Goal: Task Accomplishment & Management: Manage account settings

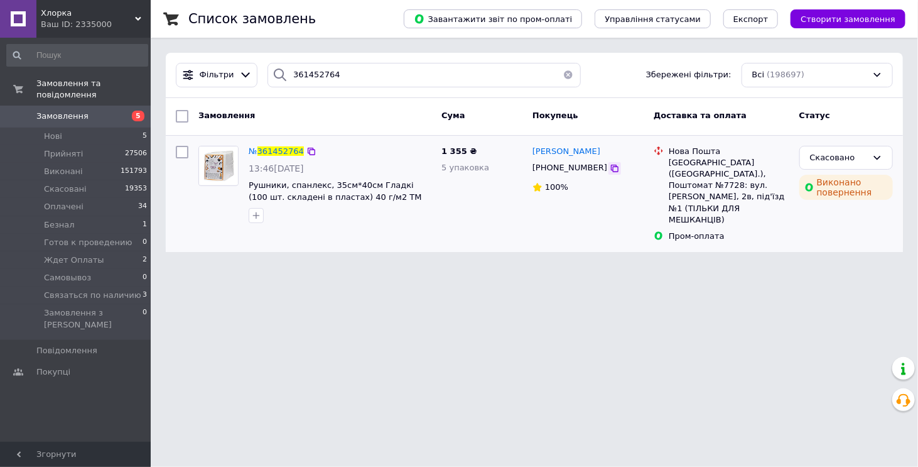
click at [610, 166] on icon at bounding box center [615, 168] width 10 height 10
click at [254, 193] on span "Рушники, спанлекс, 35см*40см Гладкі (100 шт. складені в пластах) 40 г/м2 ТМ Pan…" at bounding box center [335, 196] width 173 height 33
drag, startPoint x: 332, startPoint y: 75, endPoint x: 249, endPoint y: 82, distance: 83.2
click at [249, 82] on div "Фільтри 361452764 Збережені фільтри: Всі (198697)" at bounding box center [534, 75] width 727 height 24
paste input "9840"
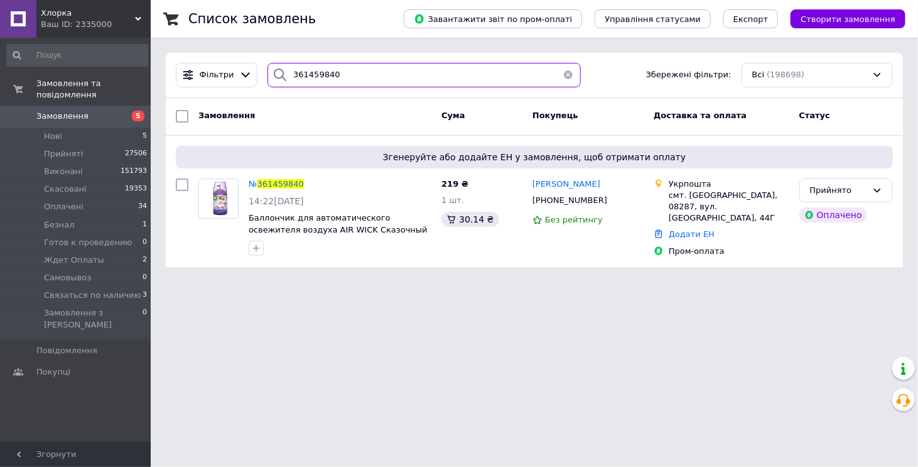
drag, startPoint x: 326, startPoint y: 82, endPoint x: 262, endPoint y: 82, distance: 64.1
click at [268, 82] on div "361459840" at bounding box center [424, 75] width 313 height 24
paste input "316458"
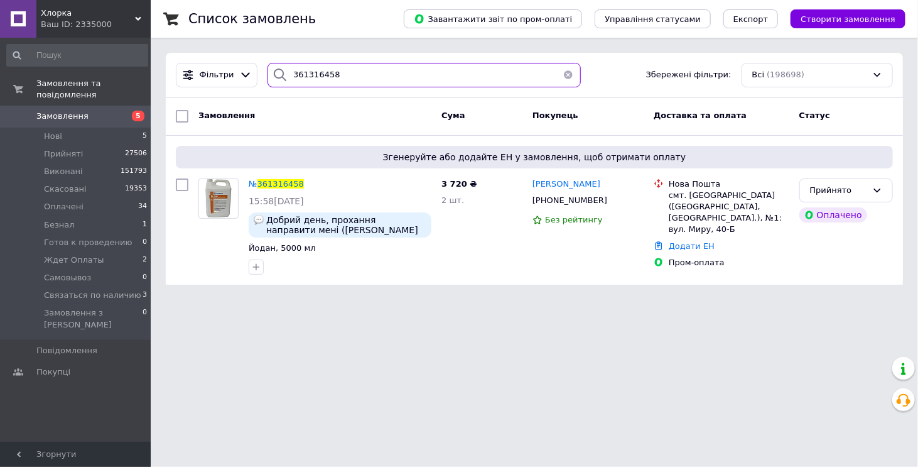
type input "361316458"
click at [220, 198] on img at bounding box center [219, 198] width 30 height 39
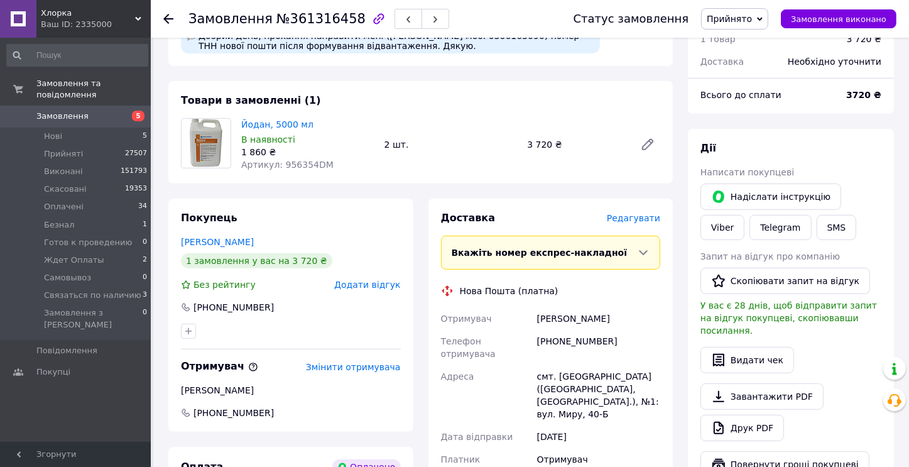
scroll to position [440, 0]
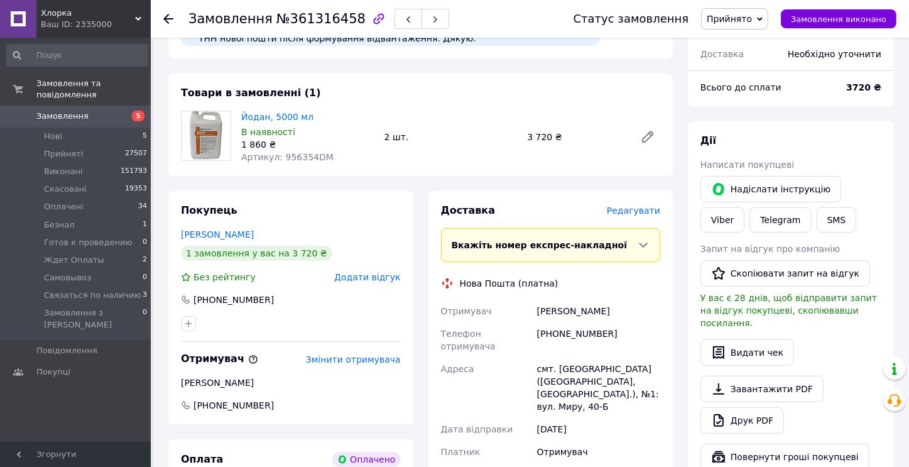
click at [166, 19] on use at bounding box center [168, 19] width 10 height 10
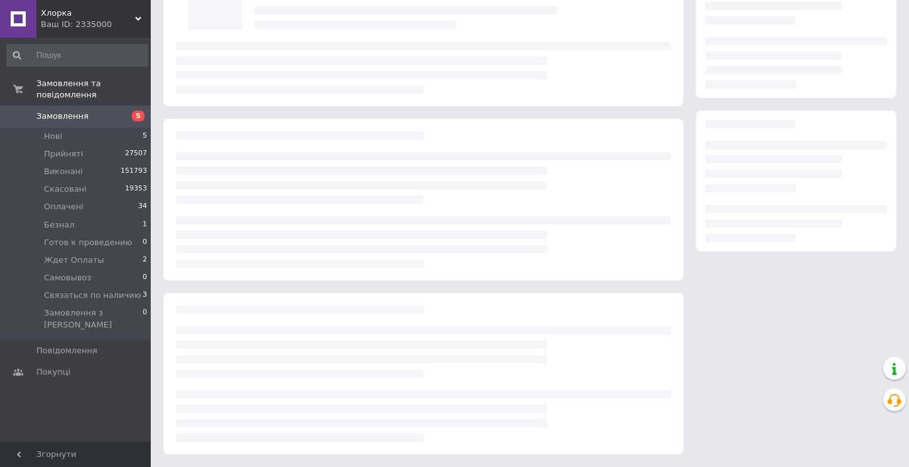
scroll to position [416, 0]
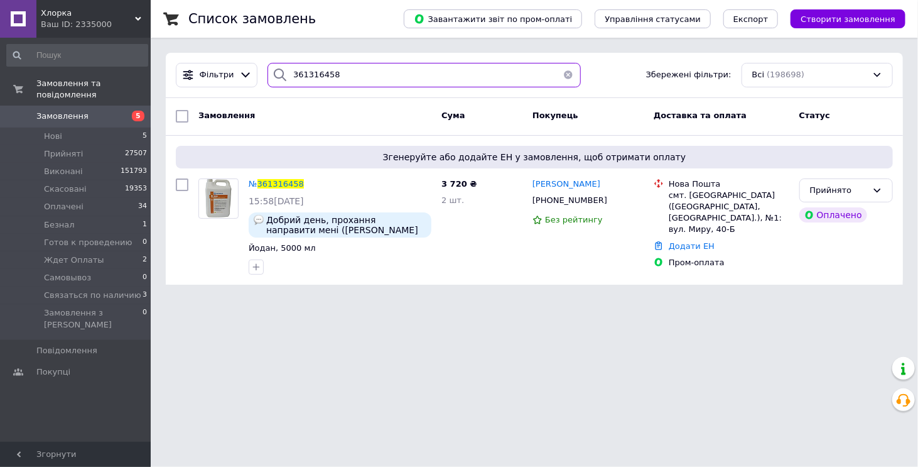
drag, startPoint x: 329, startPoint y: 75, endPoint x: 280, endPoint y: 77, distance: 49.0
click at [280, 77] on div "361316458" at bounding box center [424, 75] width 313 height 24
paste input "649550"
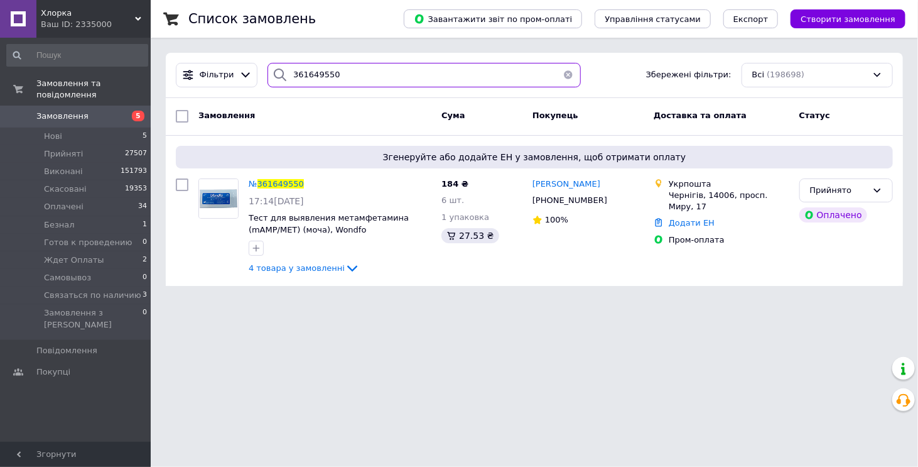
type input "361649550"
click at [610, 201] on icon at bounding box center [615, 201] width 10 height 10
